Goal: Transaction & Acquisition: Obtain resource

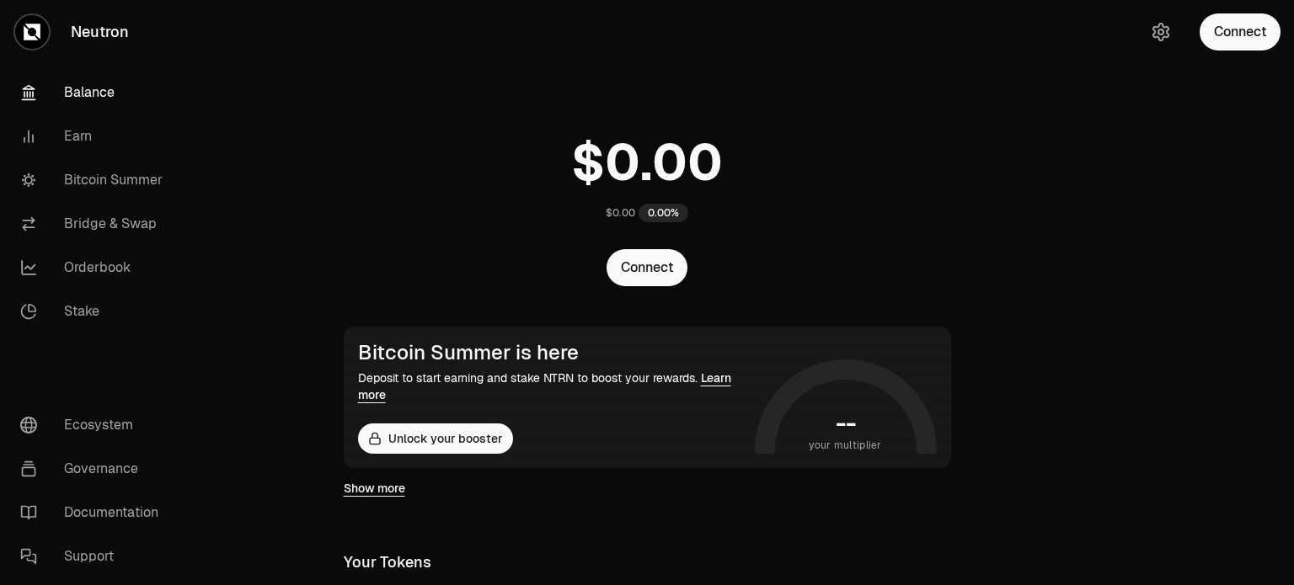
click at [1135, 136] on div at bounding box center [1199, 567] width 189 height 1134
click at [1230, 29] on button "Connect" at bounding box center [1239, 31] width 81 height 37
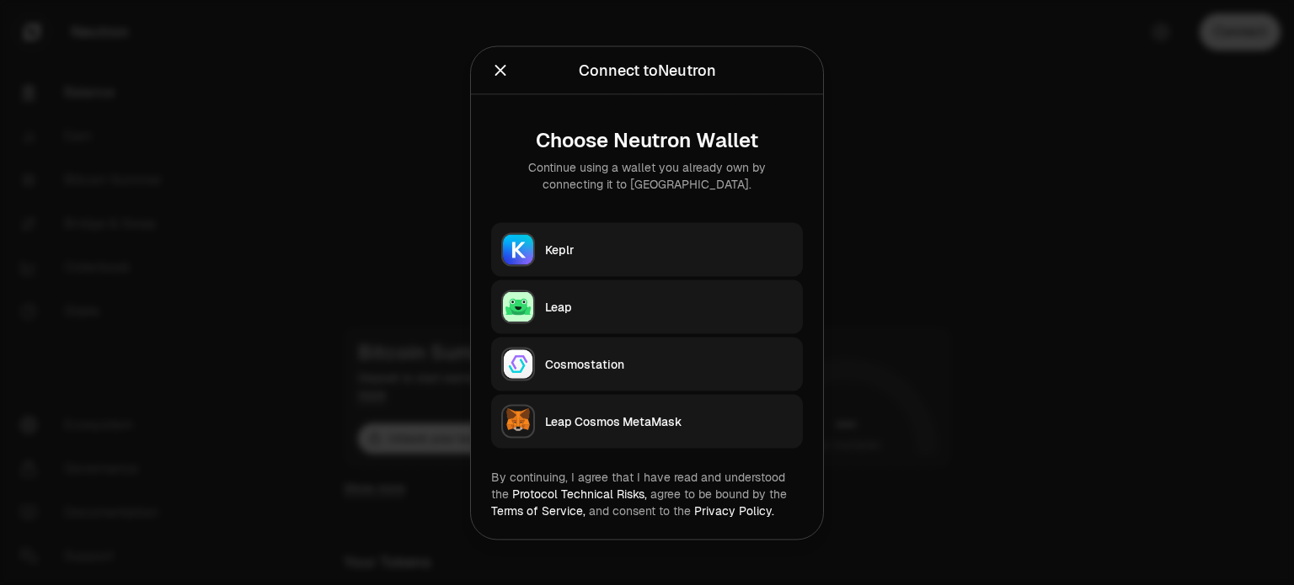
click at [616, 258] on button "Keplr" at bounding box center [647, 249] width 312 height 54
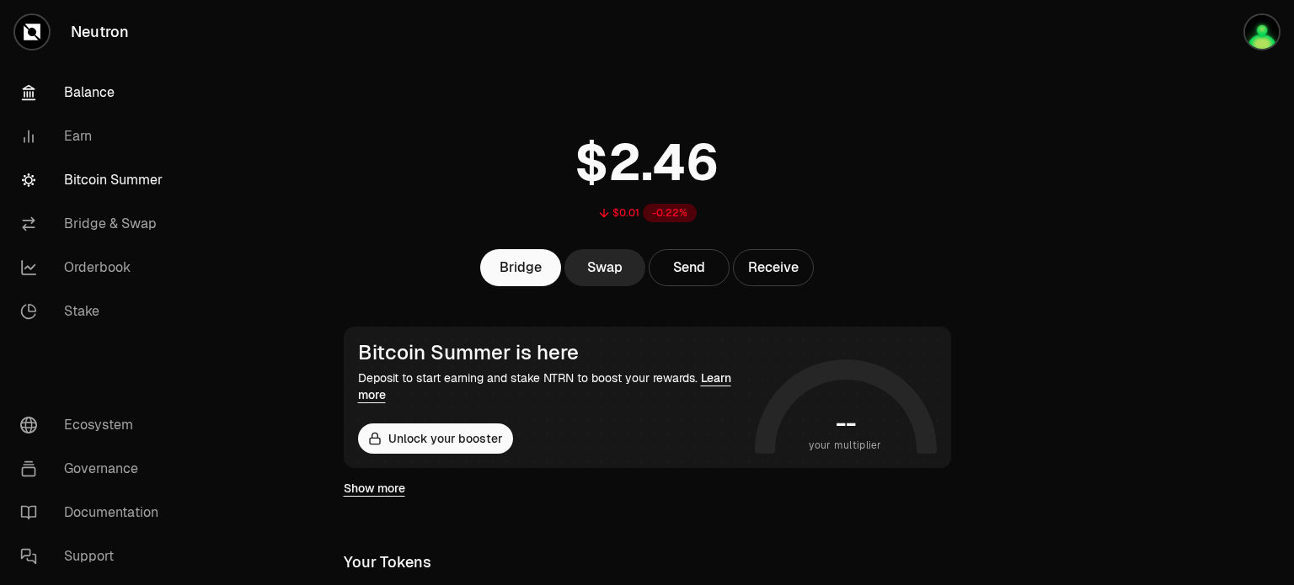
click at [115, 186] on link "Bitcoin Summer" at bounding box center [94, 180] width 175 height 44
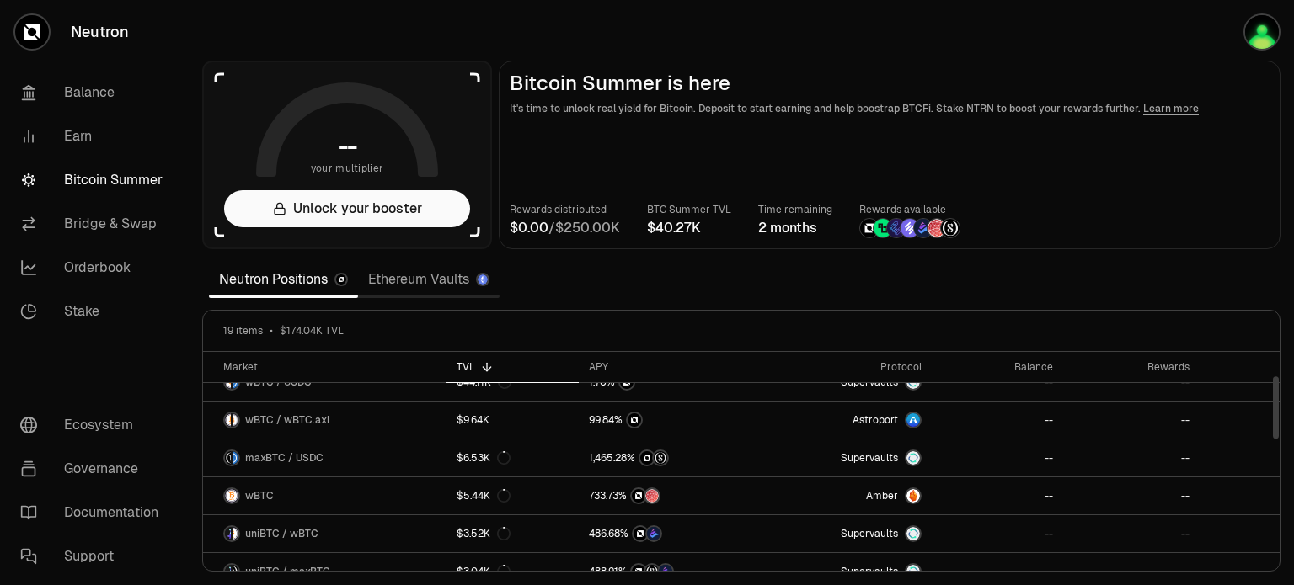
scroll to position [84, 0]
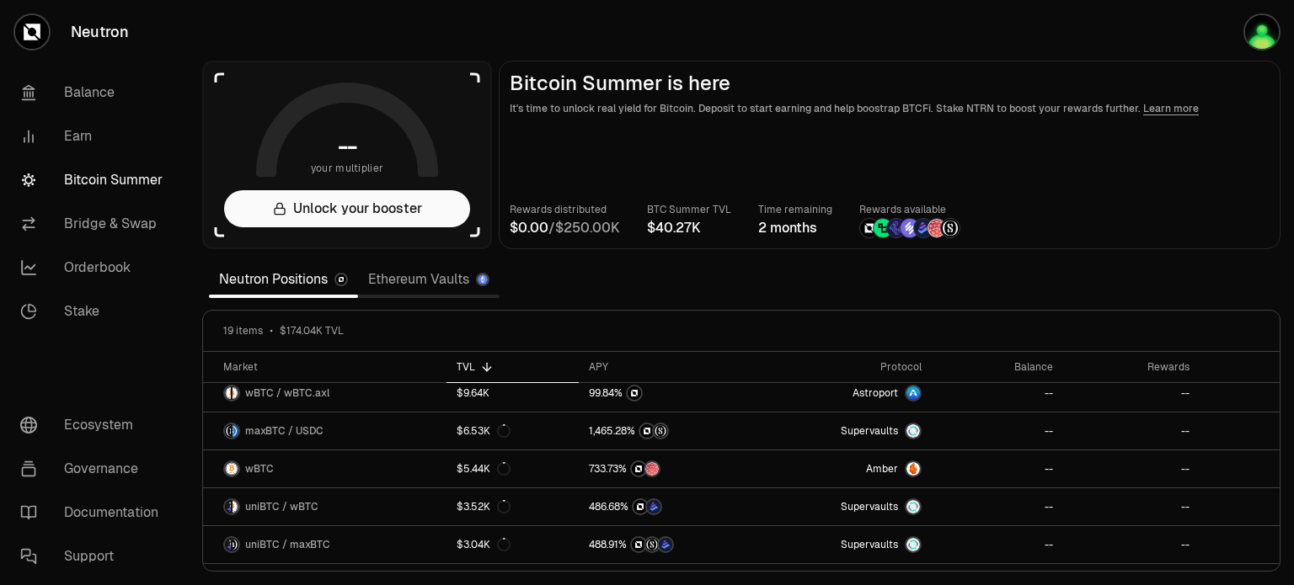
click at [267, 279] on link "Neutron Positions" at bounding box center [283, 280] width 149 height 34
click at [423, 284] on link "Ethereum Vaults" at bounding box center [428, 280] width 141 height 34
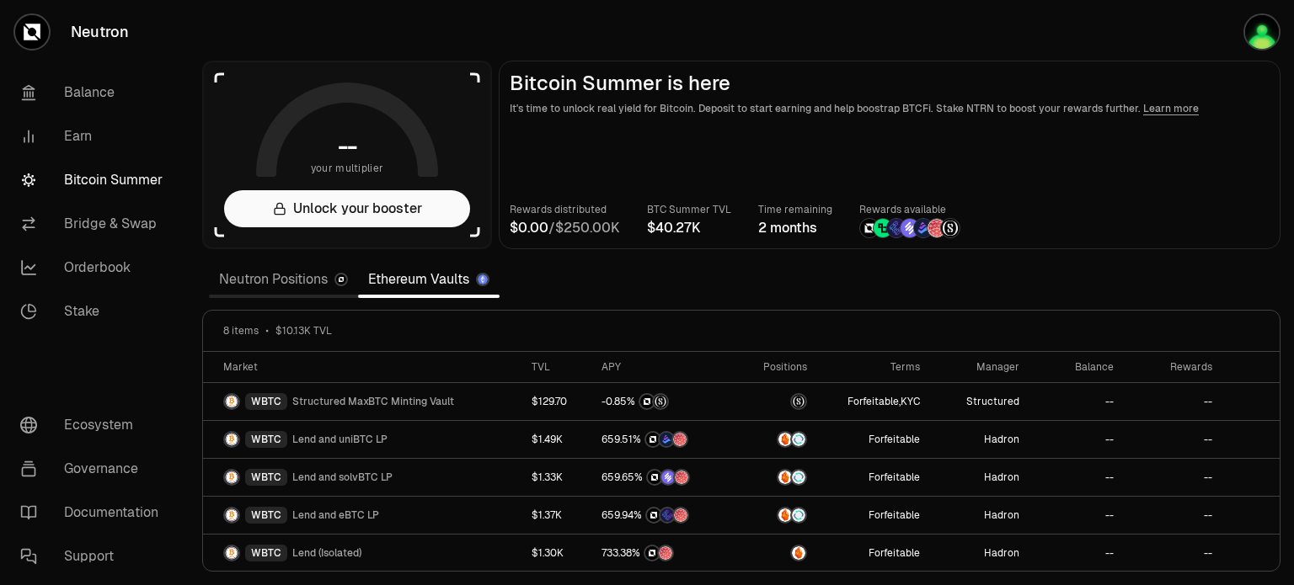
click at [284, 279] on link "Neutron Positions" at bounding box center [283, 280] width 149 height 34
